Goal: Navigation & Orientation: Find specific page/section

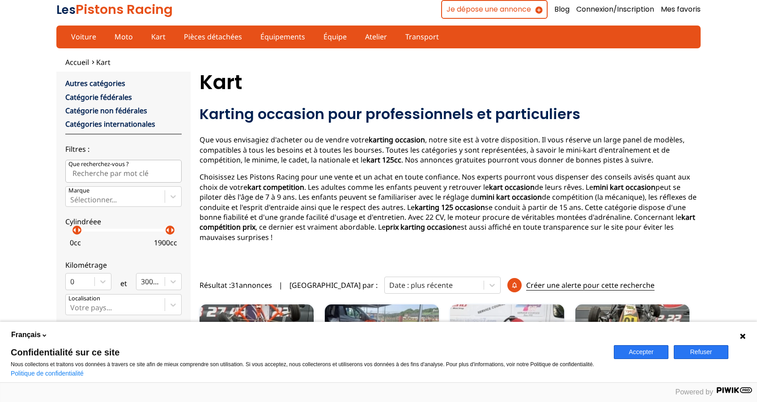
click at [658, 356] on button "Accepter" at bounding box center [641, 352] width 55 height 14
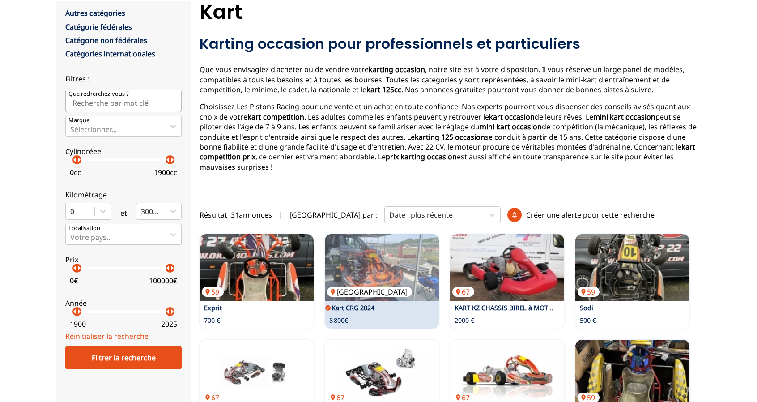
scroll to position [134, 0]
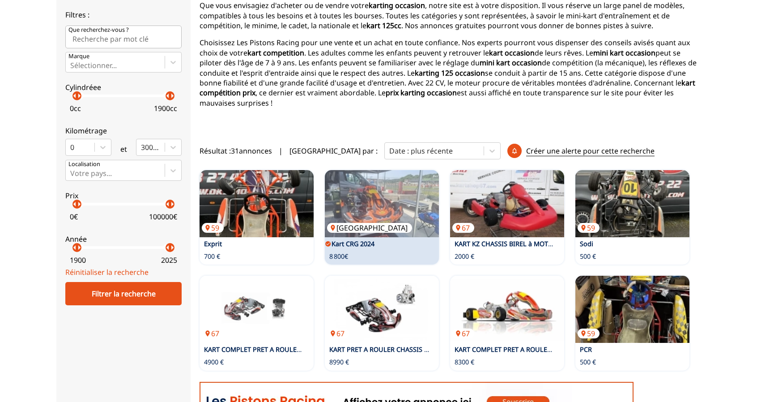
click at [403, 191] on img at bounding box center [382, 203] width 114 height 67
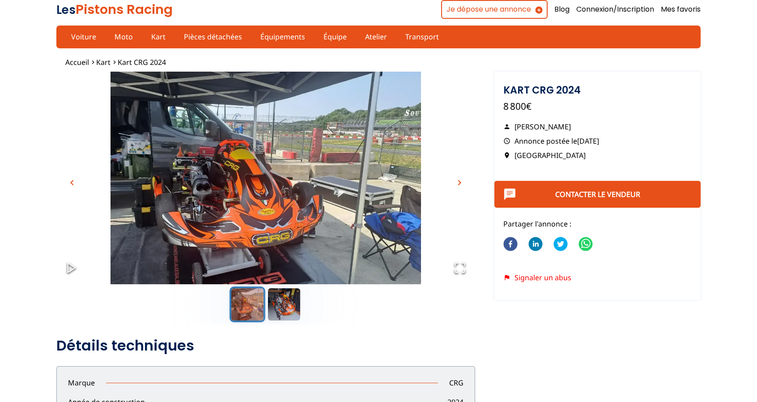
click at [459, 182] on span "chevron_right" at bounding box center [459, 182] width 11 height 11
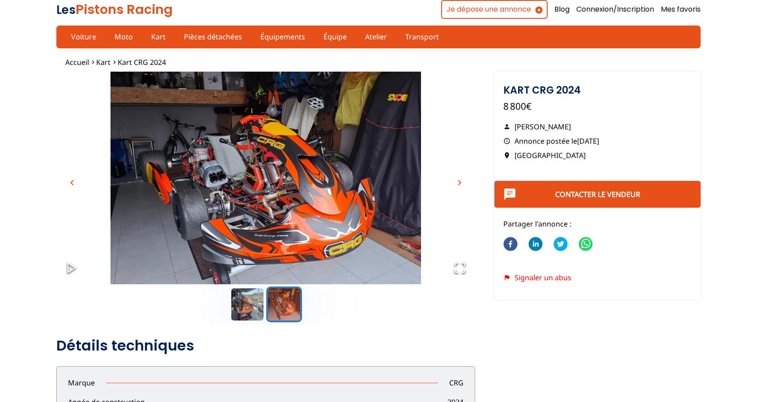
click at [459, 182] on span "chevron_right" at bounding box center [459, 182] width 11 height 11
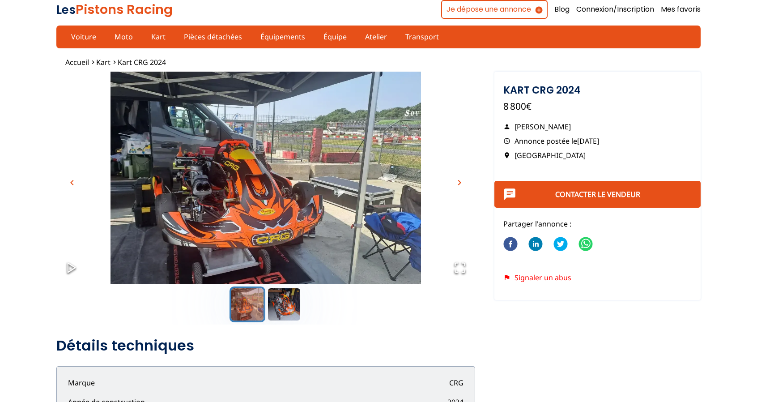
click at [459, 182] on span "chevron_right" at bounding box center [459, 182] width 11 height 11
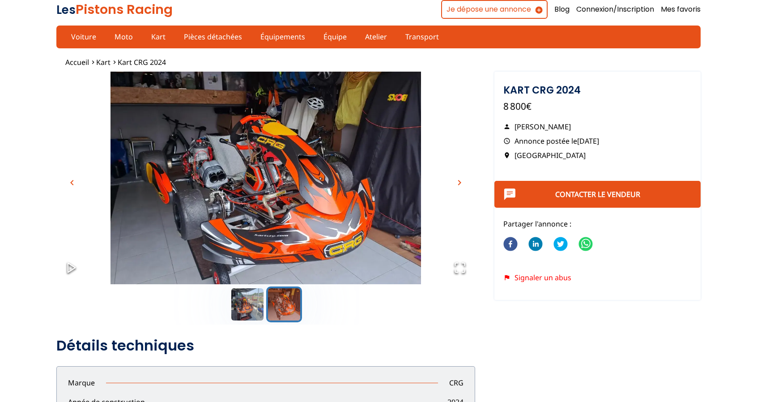
scroll to position [268, 0]
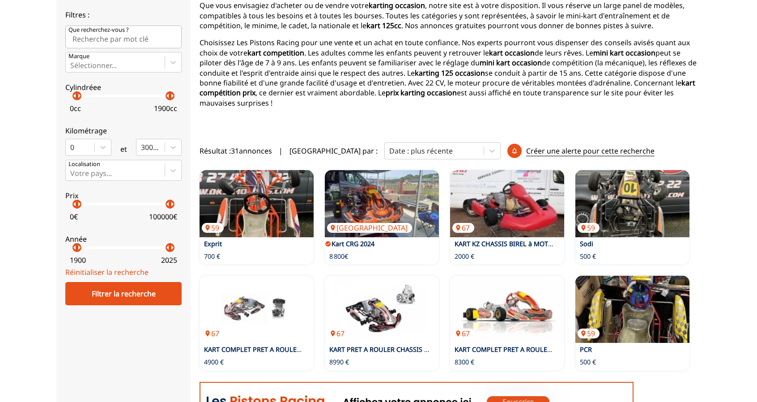
scroll to position [358, 0]
